Goal: Task Accomplishment & Management: Manage account settings

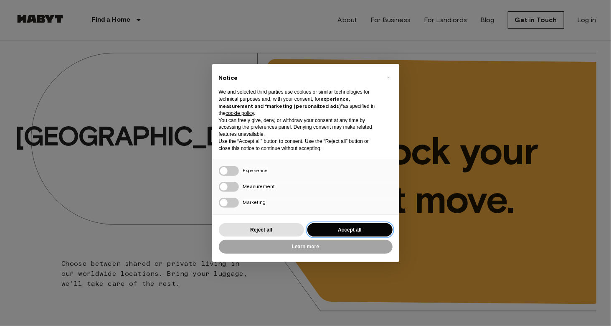
click at [338, 230] on button "Accept all" at bounding box center [350, 230] width 85 height 14
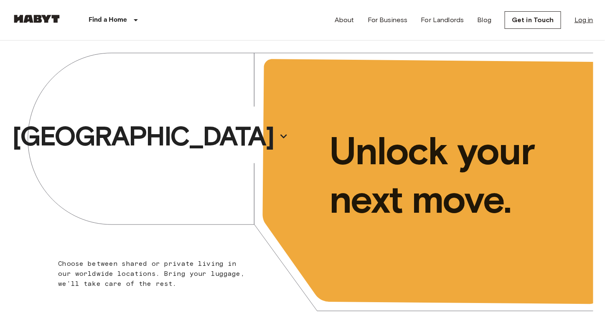
click at [577, 19] on link "Log in" at bounding box center [583, 20] width 19 height 10
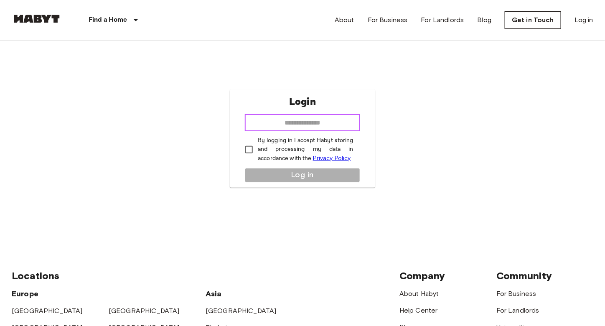
click at [310, 116] on input "email" at bounding box center [302, 122] width 115 height 17
type input "**********"
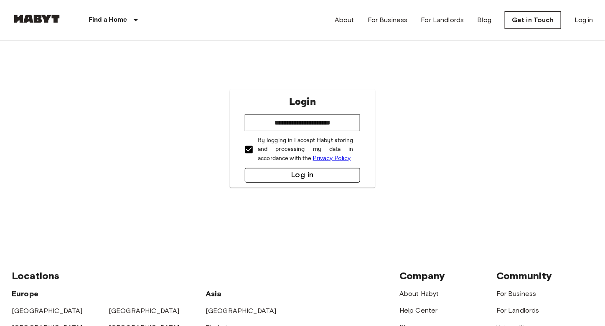
click at [278, 176] on button "Log in" at bounding box center [302, 175] width 115 height 15
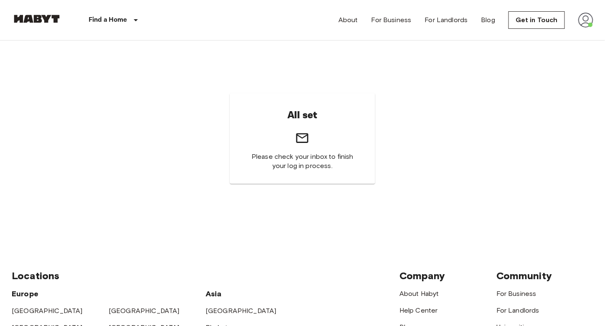
click at [584, 20] on img at bounding box center [585, 20] width 15 height 15
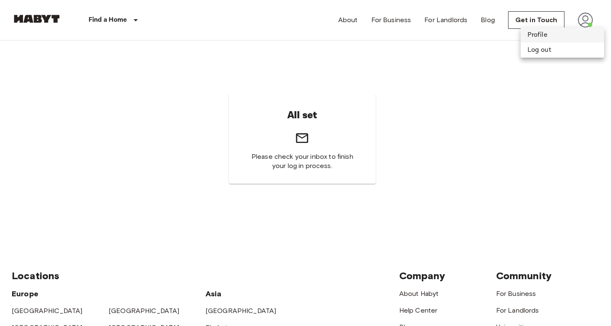
click at [560, 36] on li "Profile" at bounding box center [563, 35] width 84 height 15
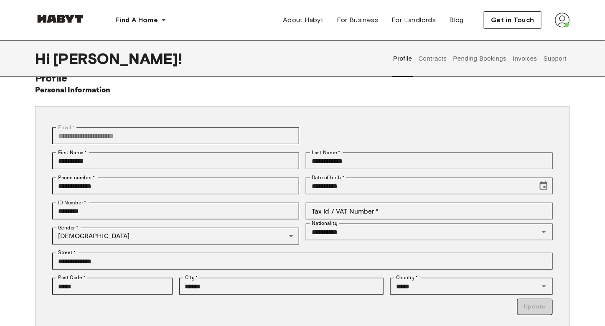
scroll to position [167, 0]
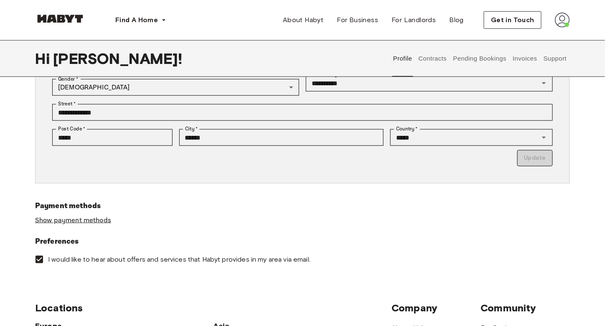
click at [91, 220] on link "Show payment methods" at bounding box center [73, 220] width 76 height 9
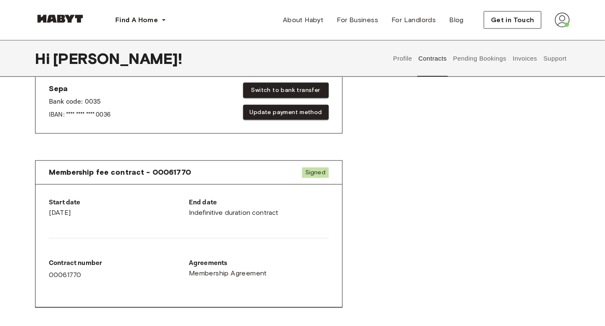
scroll to position [376, 0]
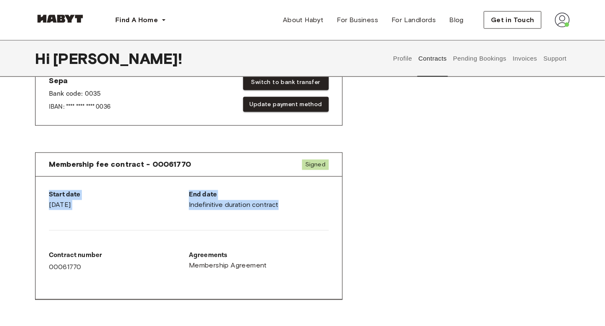
drag, startPoint x: 285, startPoint y: 203, endPoint x: 39, endPoint y: 181, distance: 246.6
click at [39, 181] on div "Start date July 1st, 2023 End date Indefinitive duration contract Contract numb…" at bounding box center [189, 238] width 307 height 123
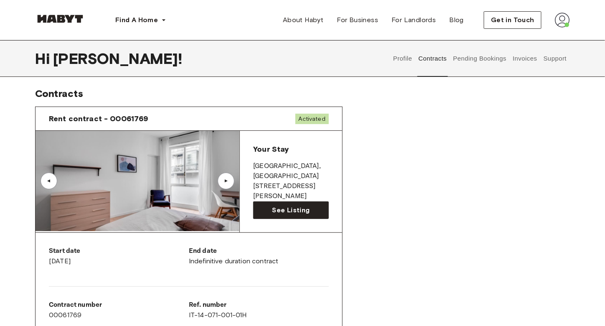
scroll to position [209, 0]
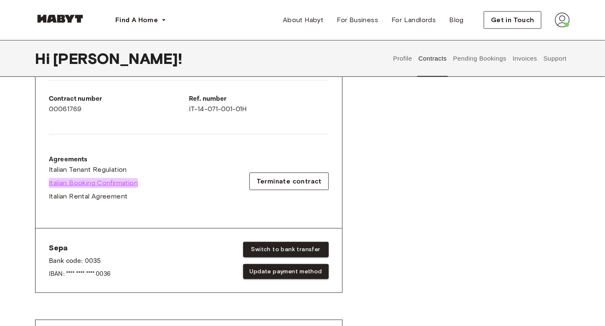
click at [102, 183] on span "Italian Booking Confirmation" at bounding box center [93, 183] width 89 height 10
click at [96, 170] on span "Italian Tenant Regulation" at bounding box center [88, 170] width 78 height 10
click at [105, 196] on span "Italian Rental Agreement" at bounding box center [88, 196] width 79 height 10
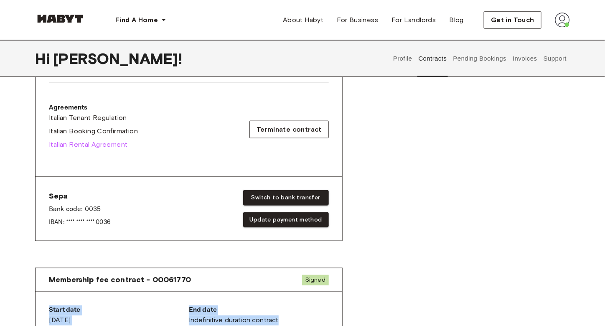
scroll to position [292, 0]
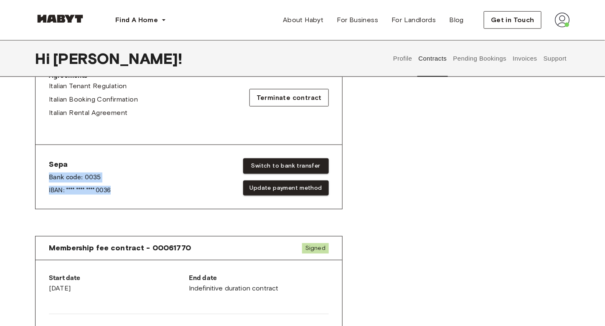
drag, startPoint x: 74, startPoint y: 177, endPoint x: 121, endPoint y: 191, distance: 49.7
click at [121, 191] on div "Sepa Bank code: 0035 IBAN: **** **** **** 0036 Switch to bank transfer Update p…" at bounding box center [189, 177] width 307 height 64
click at [121, 191] on div "Sepa Bank code: 0035 IBAN: **** **** **** 0036 Switch to bank transfer Update p…" at bounding box center [189, 176] width 280 height 37
drag, startPoint x: 121, startPoint y: 191, endPoint x: 53, endPoint y: 177, distance: 69.9
click at [53, 177] on div "Sepa Bank code: 0035 IBAN: **** **** **** 0036 Switch to bank transfer Update p…" at bounding box center [189, 176] width 280 height 37
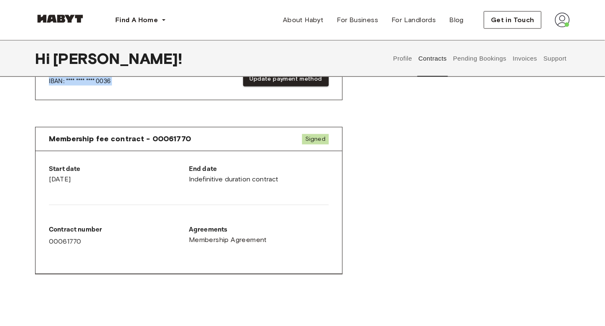
scroll to position [460, 0]
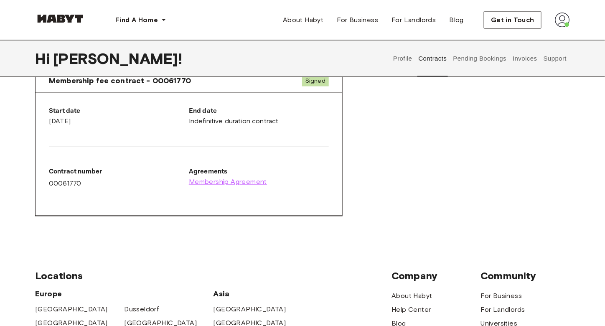
click at [251, 178] on span "Membership Agreement" at bounding box center [228, 182] width 78 height 10
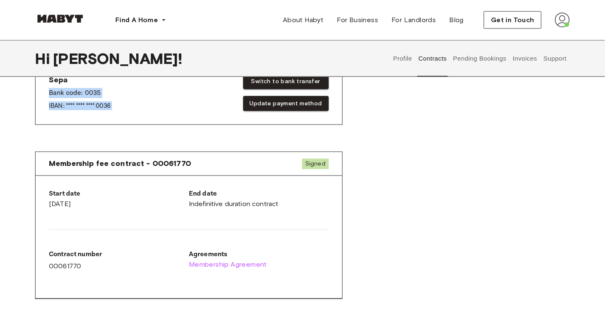
scroll to position [376, 0]
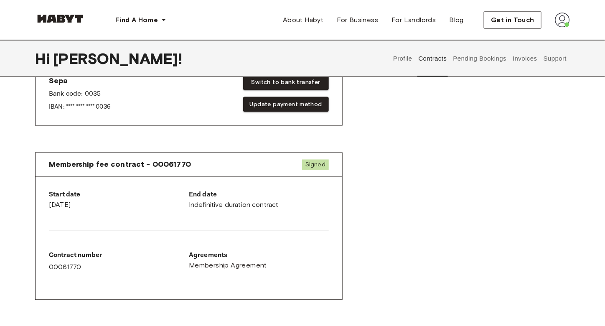
click at [229, 201] on div "End date Indefinitive duration contract" at bounding box center [259, 200] width 140 height 20
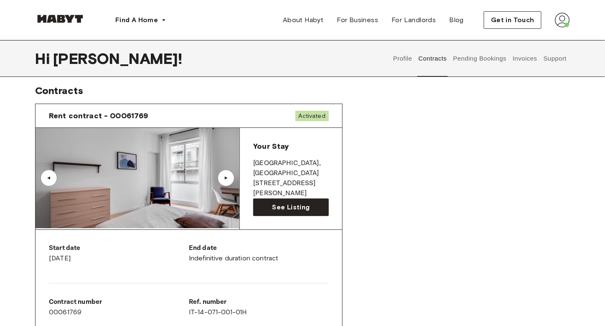
scroll to position [0, 0]
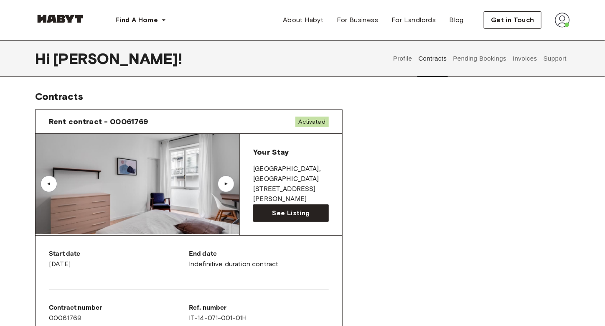
click at [229, 183] on div "▲" at bounding box center [226, 183] width 8 height 5
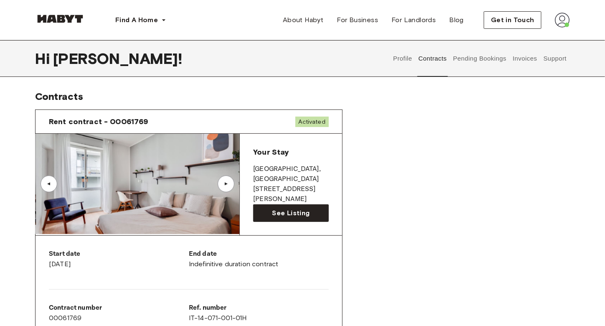
click at [229, 183] on div "▲" at bounding box center [226, 183] width 8 height 5
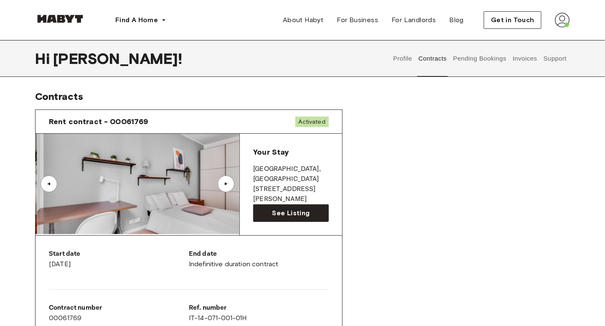
click at [228, 183] on div "▲" at bounding box center [226, 183] width 8 height 5
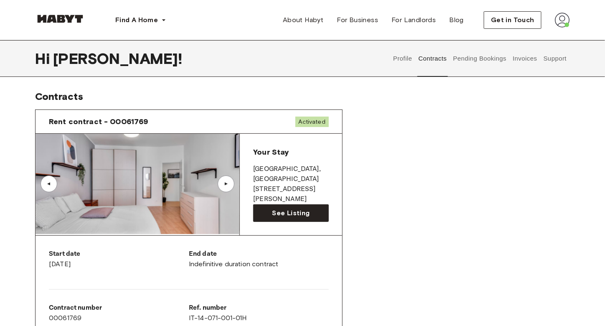
click at [226, 182] on div "▲" at bounding box center [226, 183] width 8 height 5
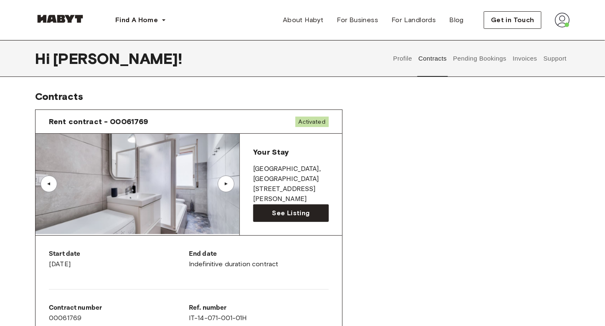
click at [226, 182] on div "▲" at bounding box center [226, 183] width 8 height 5
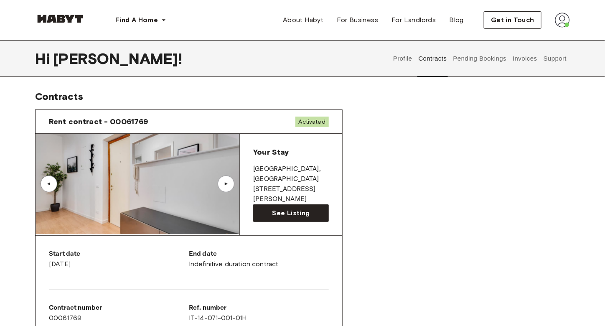
click at [226, 182] on div "▲" at bounding box center [226, 183] width 8 height 5
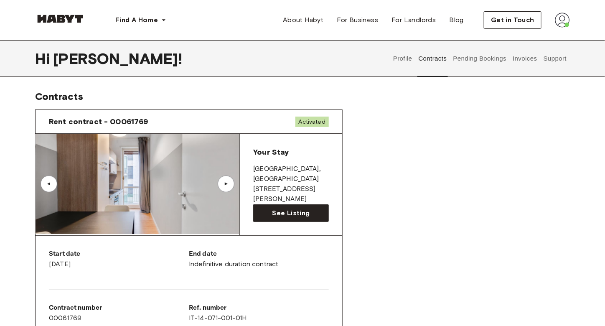
click at [226, 182] on div "▲" at bounding box center [226, 183] width 8 height 5
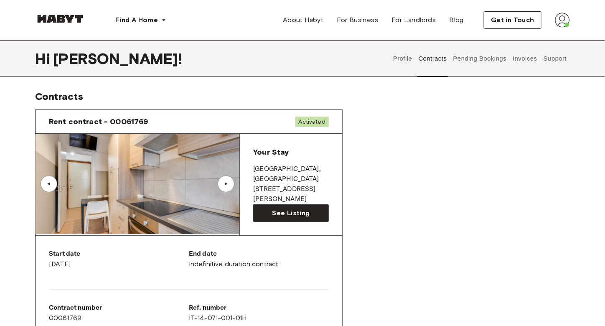
click at [226, 182] on div "▲" at bounding box center [226, 183] width 8 height 5
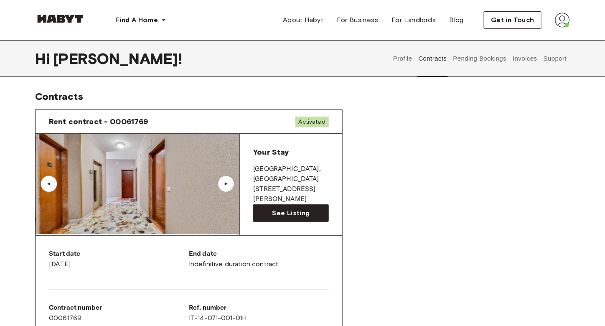
click at [226, 182] on div "▲" at bounding box center [226, 183] width 8 height 5
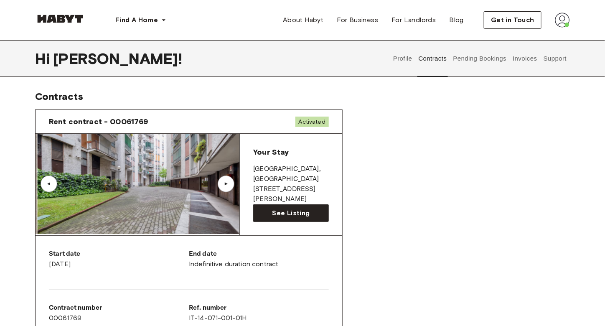
click at [226, 182] on div "▲" at bounding box center [226, 183] width 8 height 5
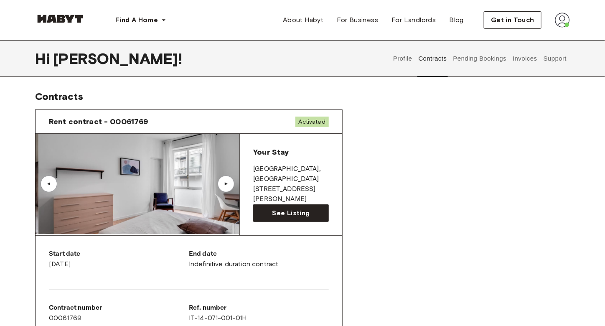
click at [226, 182] on div "▲" at bounding box center [226, 183] width 8 height 5
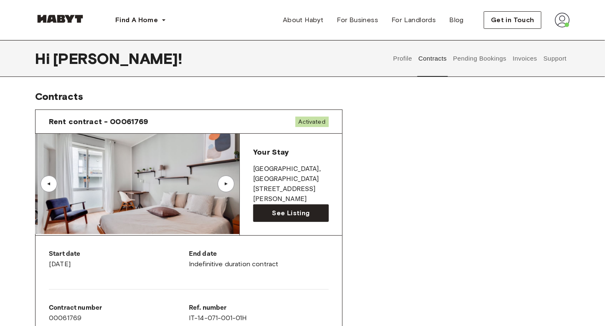
click at [431, 150] on div "Rent contract - 00061769 Activated ▲ ▲ Your Stay MILAN , Lodi Piazza Geremia Bo…" at bounding box center [302, 312] width 535 height 419
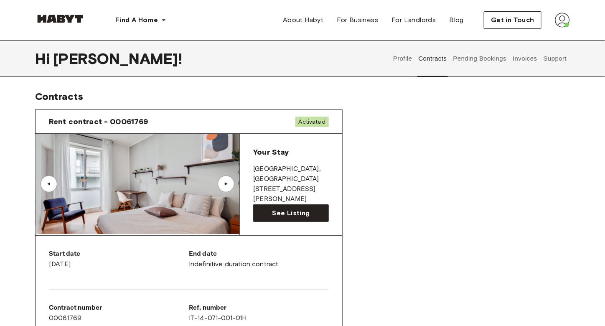
click at [478, 56] on button "Pending Bookings" at bounding box center [480, 58] width 56 height 37
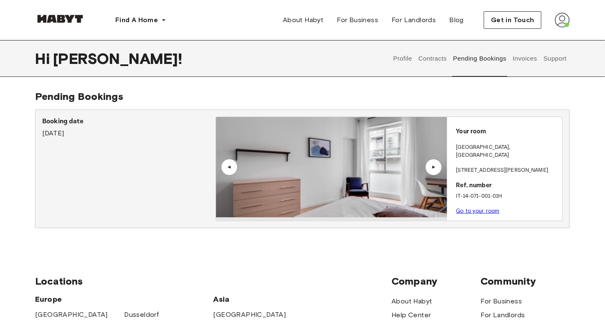
click at [417, 58] on button "Contracts" at bounding box center [432, 58] width 31 height 37
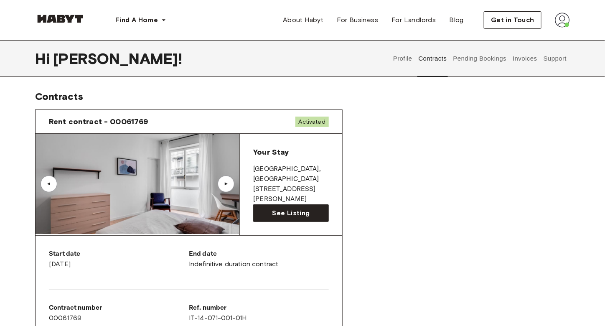
click at [400, 58] on button "Profile" at bounding box center [402, 58] width 21 height 37
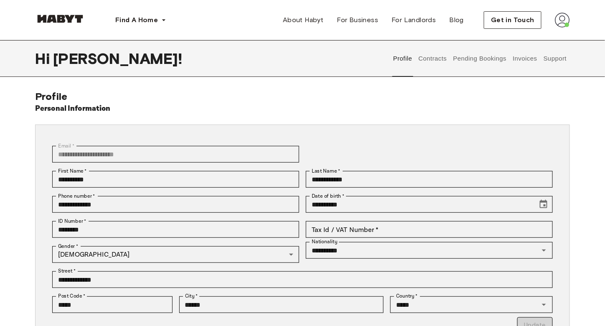
click at [510, 60] on div "Profile Contracts Pending Bookings Invoices Support" at bounding box center [480, 58] width 180 height 37
click at [521, 61] on button "Invoices" at bounding box center [525, 58] width 26 height 37
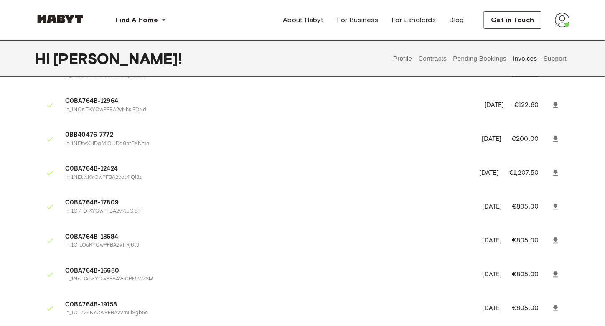
scroll to position [125, 0]
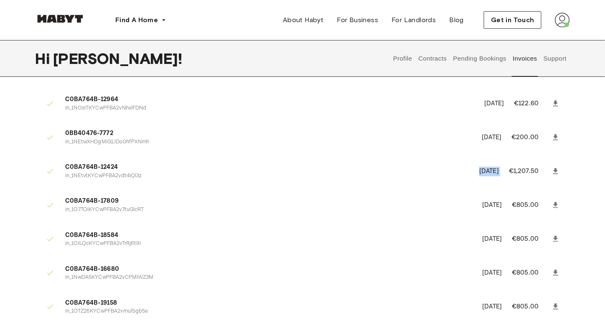
drag, startPoint x: 505, startPoint y: 170, endPoint x: 455, endPoint y: 168, distance: 50.6
click at [455, 168] on li "C0BA764B-12424 in_1NEtvtKYCwPFBA2vdt4iQl3z June 7th, 2023 €1,207.50" at bounding box center [302, 171] width 535 height 29
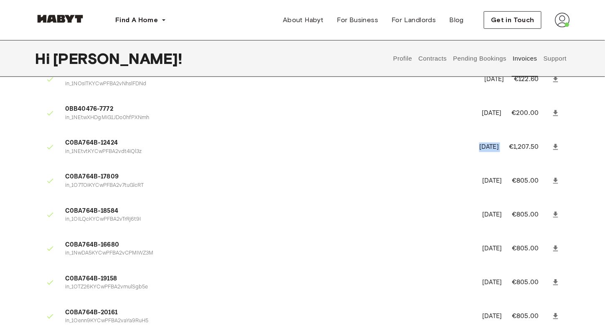
scroll to position [167, 0]
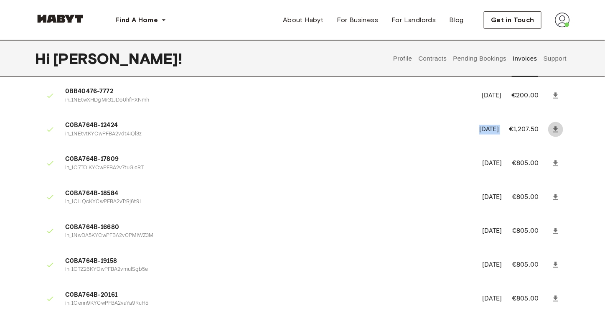
click at [558, 131] on icon at bounding box center [556, 129] width 8 height 8
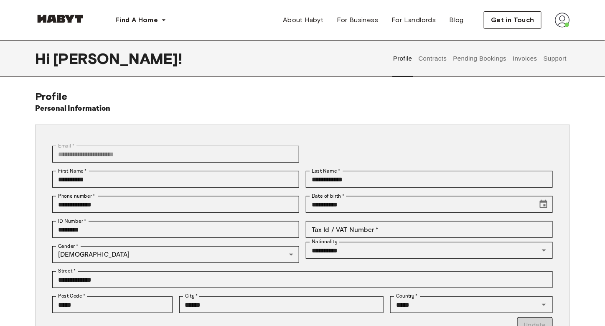
click at [436, 56] on button "Contracts" at bounding box center [432, 58] width 31 height 37
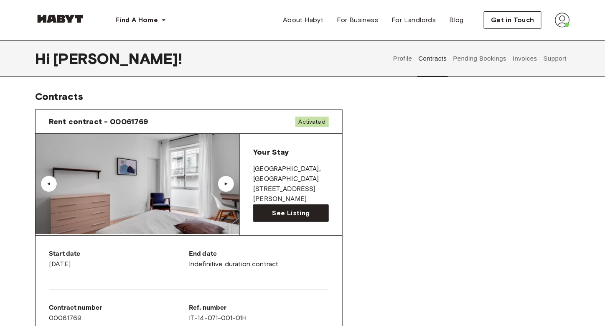
click at [498, 58] on button "Pending Bookings" at bounding box center [480, 58] width 56 height 37
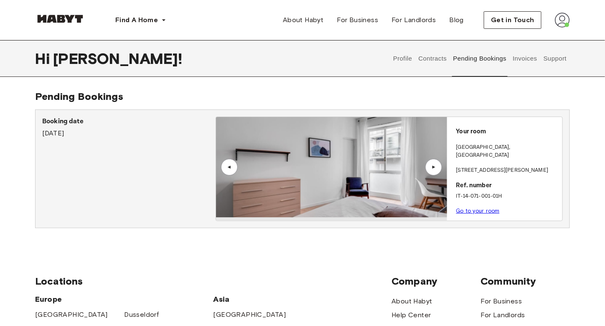
click at [526, 60] on button "Invoices" at bounding box center [525, 58] width 26 height 37
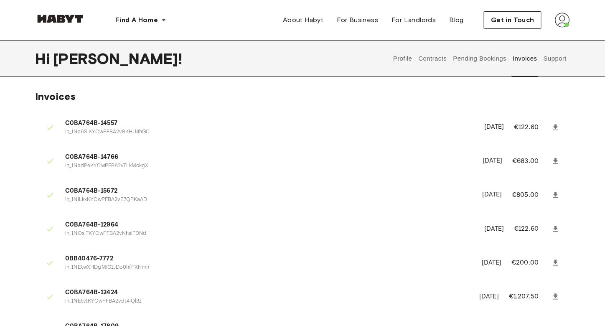
click at [549, 62] on button "Support" at bounding box center [554, 58] width 25 height 37
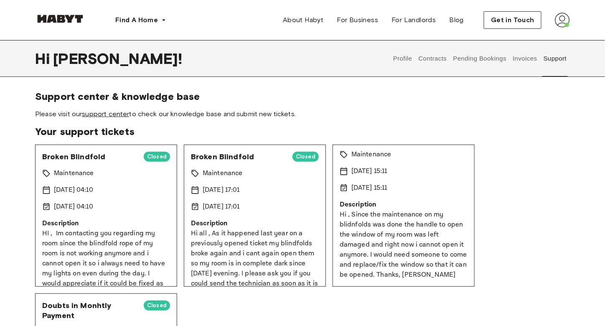
click at [116, 112] on link "support center" at bounding box center [105, 114] width 47 height 8
click at [436, 61] on button "Contracts" at bounding box center [432, 58] width 31 height 37
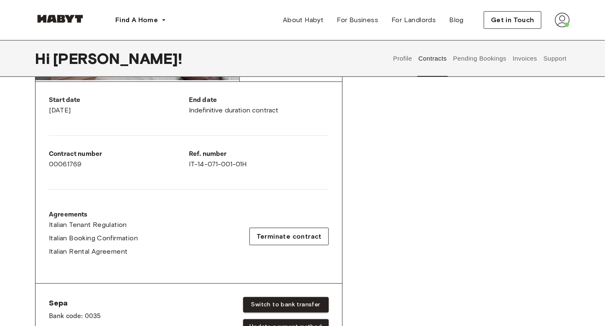
scroll to position [251, 0]
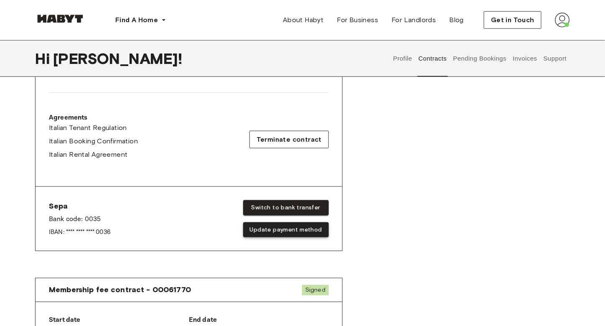
click at [266, 228] on button "Update payment method" at bounding box center [286, 229] width 86 height 15
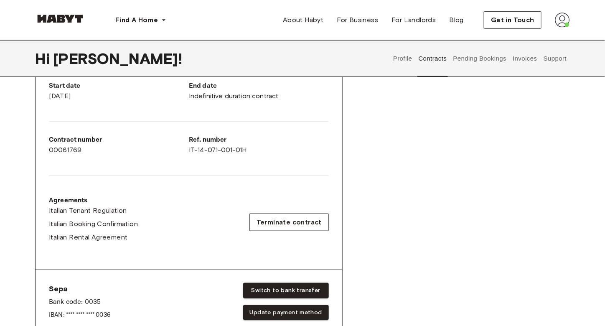
scroll to position [167, 0]
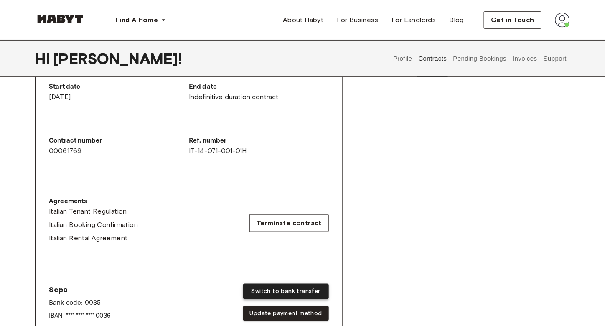
click at [265, 290] on button "Switch to bank transfer" at bounding box center [286, 291] width 86 height 15
click at [278, 291] on button "Switch to bank transfer" at bounding box center [286, 291] width 86 height 15
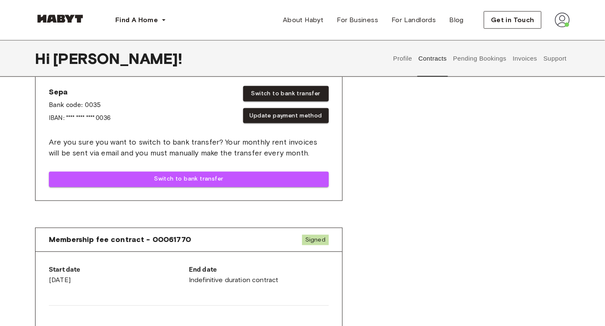
scroll to position [376, 0]
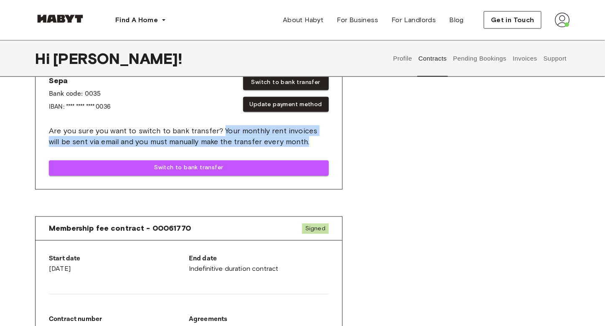
drag, startPoint x: 222, startPoint y: 126, endPoint x: 313, endPoint y: 142, distance: 92.4
click at [313, 142] on span "Are you sure you want to switch to bank transfer? Your monthly rent invoices wi…" at bounding box center [189, 136] width 280 height 22
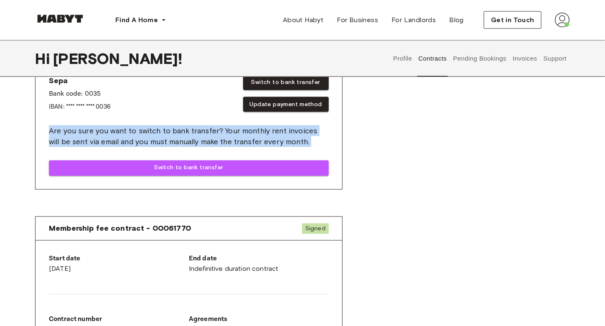
drag, startPoint x: 313, startPoint y: 142, endPoint x: 50, endPoint y: 131, distance: 263.4
click at [50, 131] on span "Are you sure you want to switch to bank transfer? Your monthly rent invoices wi…" at bounding box center [189, 136] width 280 height 22
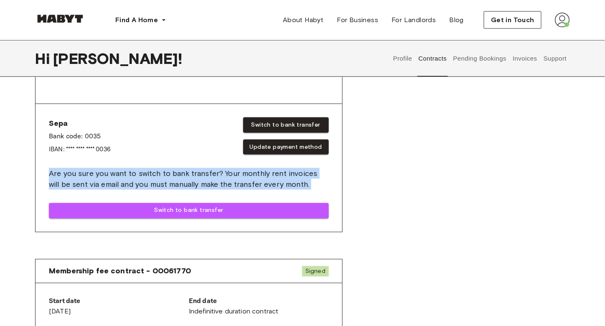
scroll to position [292, 0]
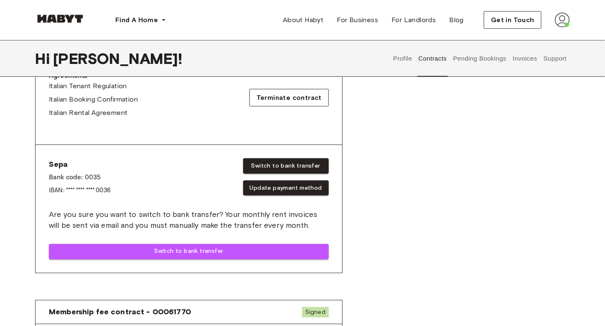
click at [117, 183] on div "Sepa Bank code: 0035 IBAN: **** **** **** 0036 Switch to bank transfer Update p…" at bounding box center [189, 176] width 280 height 37
drag, startPoint x: 115, startPoint y: 181, endPoint x: 44, endPoint y: 151, distance: 77.3
click at [44, 151] on div "Sepa Bank code: 0035 IBAN: **** **** **** 0036 Switch to bank transfer Update p…" at bounding box center [189, 209] width 307 height 128
drag, startPoint x: 131, startPoint y: 193, endPoint x: 50, endPoint y: 155, distance: 89.2
click at [50, 155] on div "Sepa Bank code: 0035 IBAN: **** **** **** 0036 Switch to bank transfer Update p…" at bounding box center [189, 209] width 307 height 128
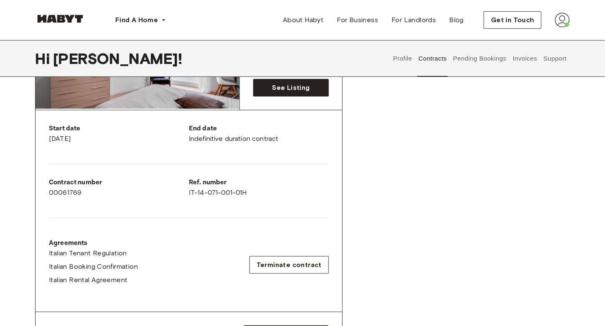
scroll to position [0, 0]
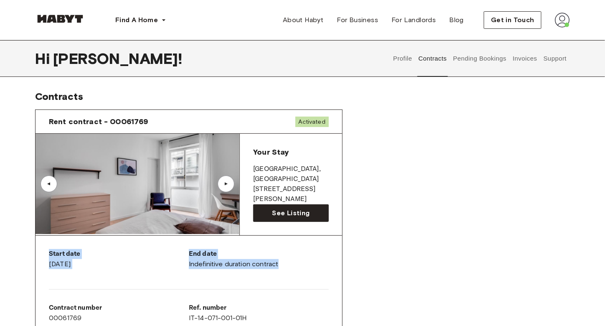
drag, startPoint x: 292, startPoint y: 260, endPoint x: 46, endPoint y: 238, distance: 247.5
